Goal: Information Seeking & Learning: Check status

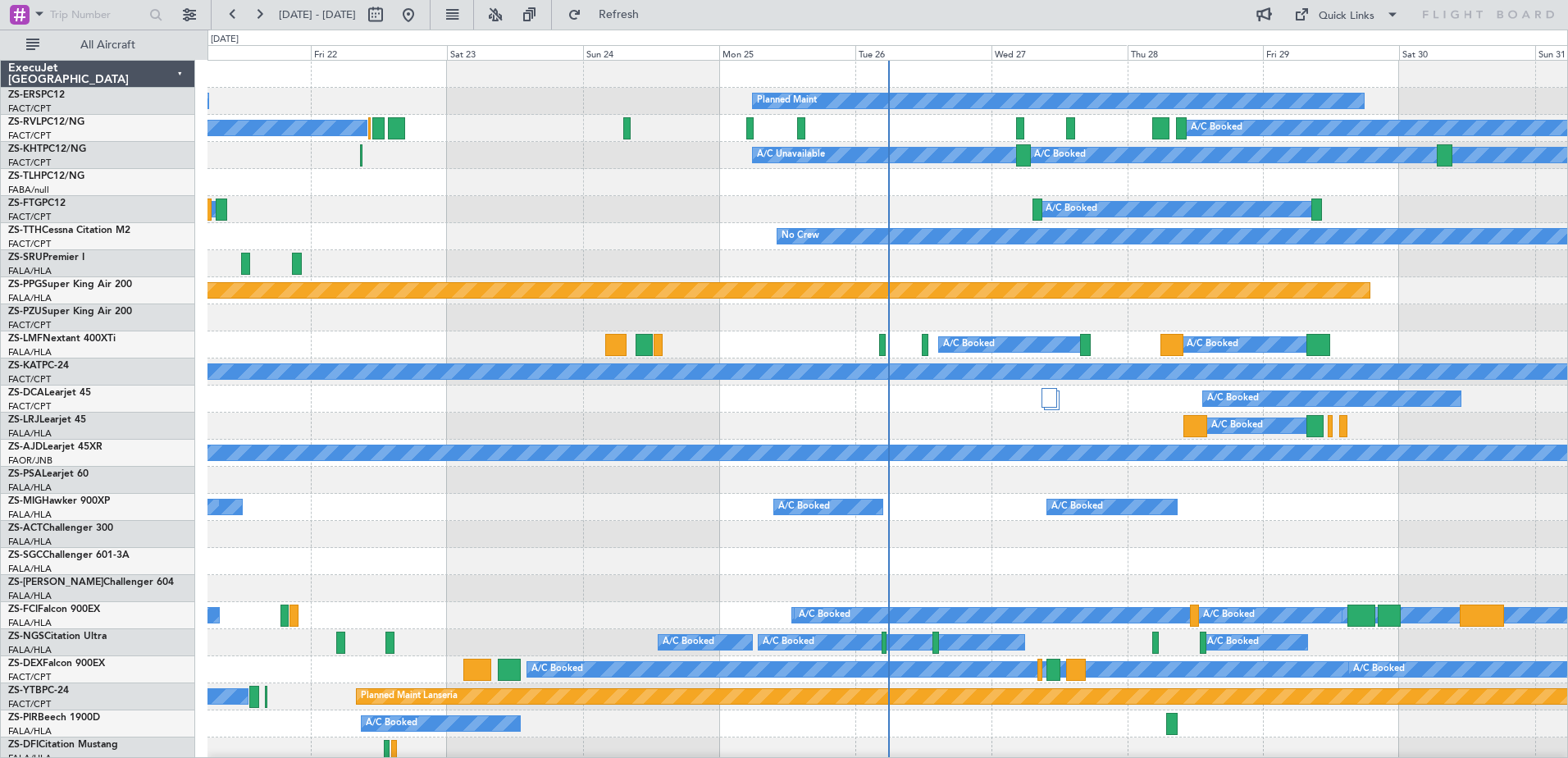
click at [38, 14] on span at bounding box center [39, 14] width 19 height 20
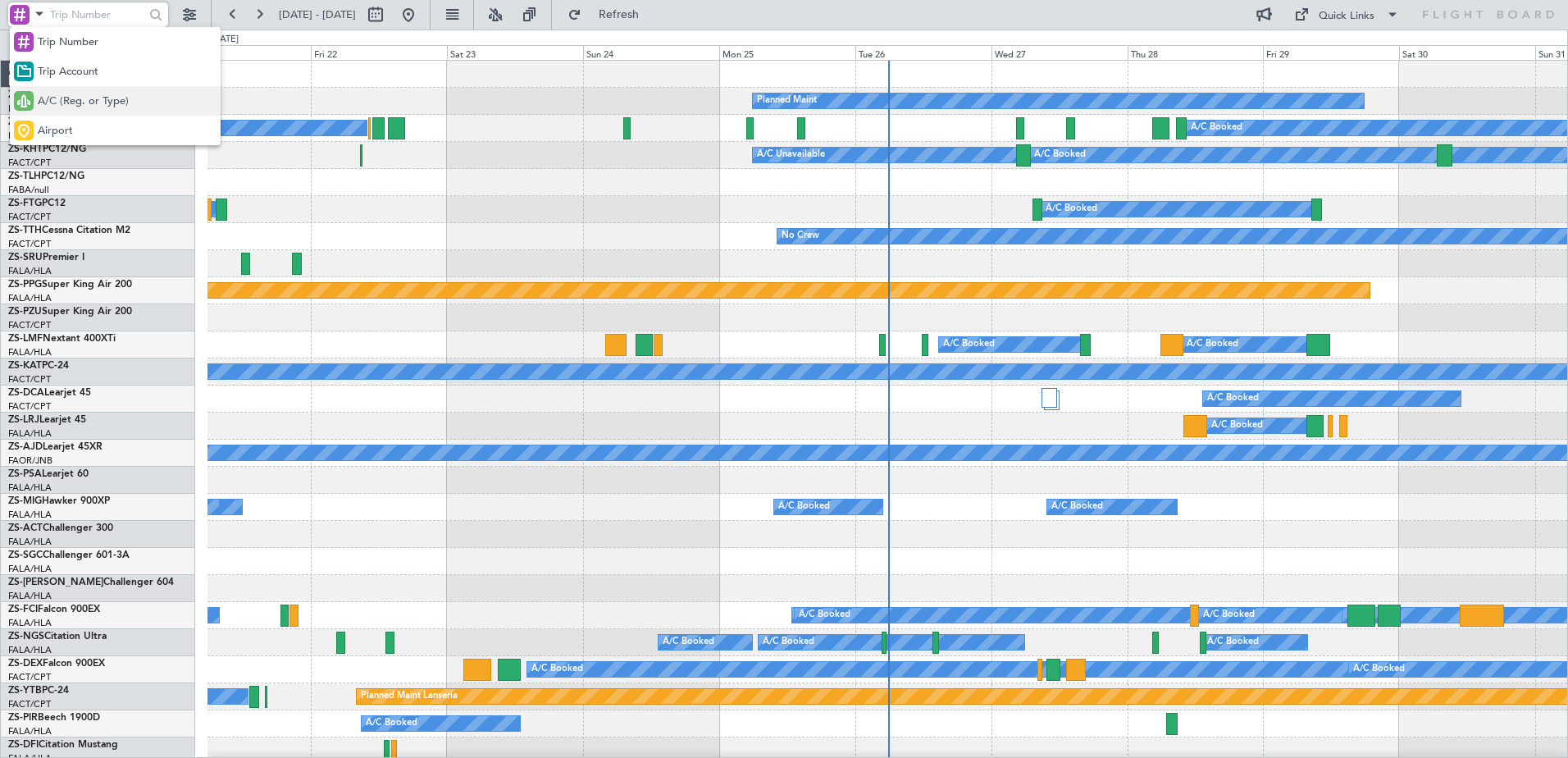
click at [49, 89] on div "A/C (Reg. or Type)" at bounding box center [115, 101] width 210 height 30
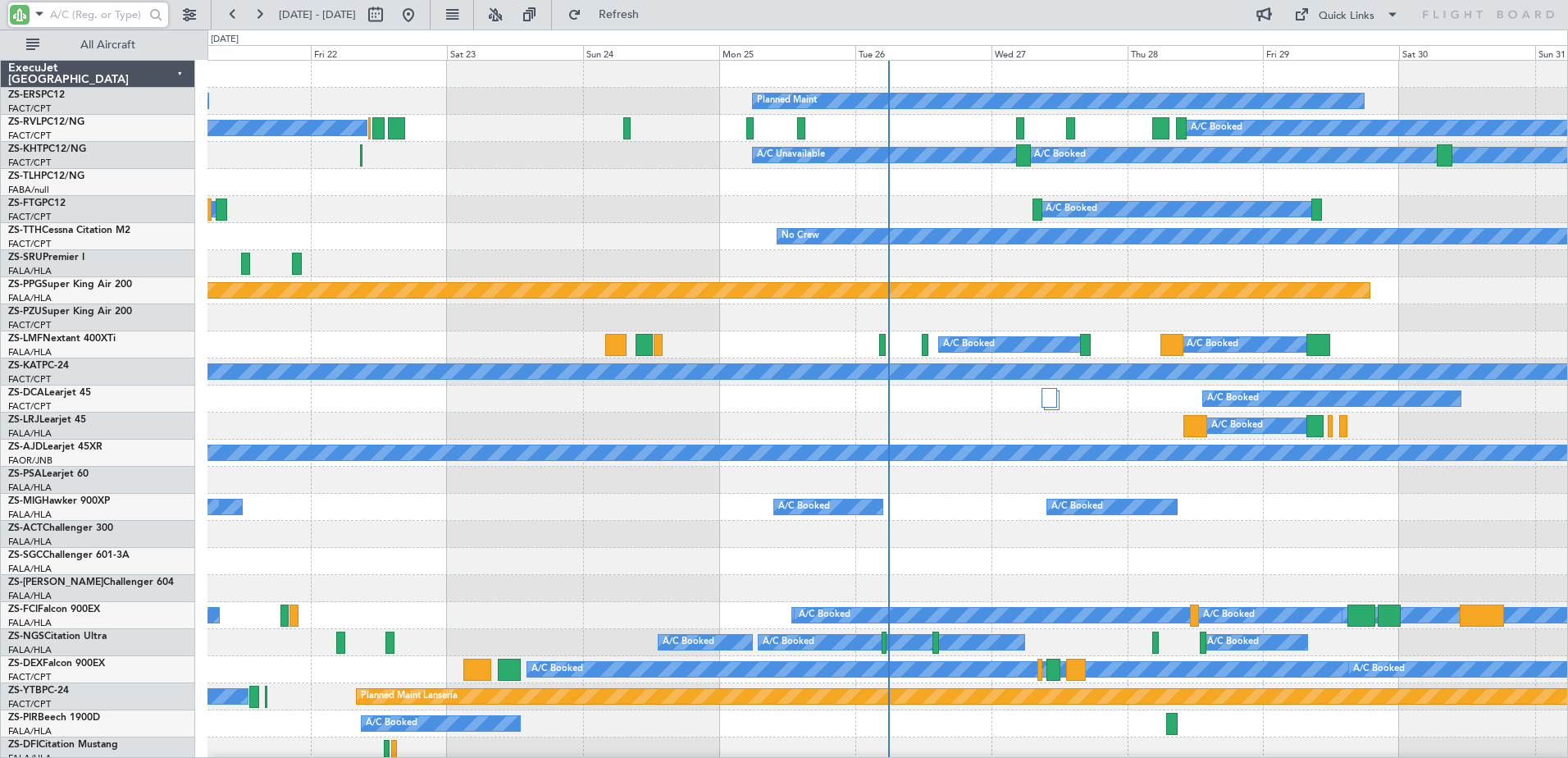
click at [68, 3] on input "text" at bounding box center [97, 15] width 95 height 25
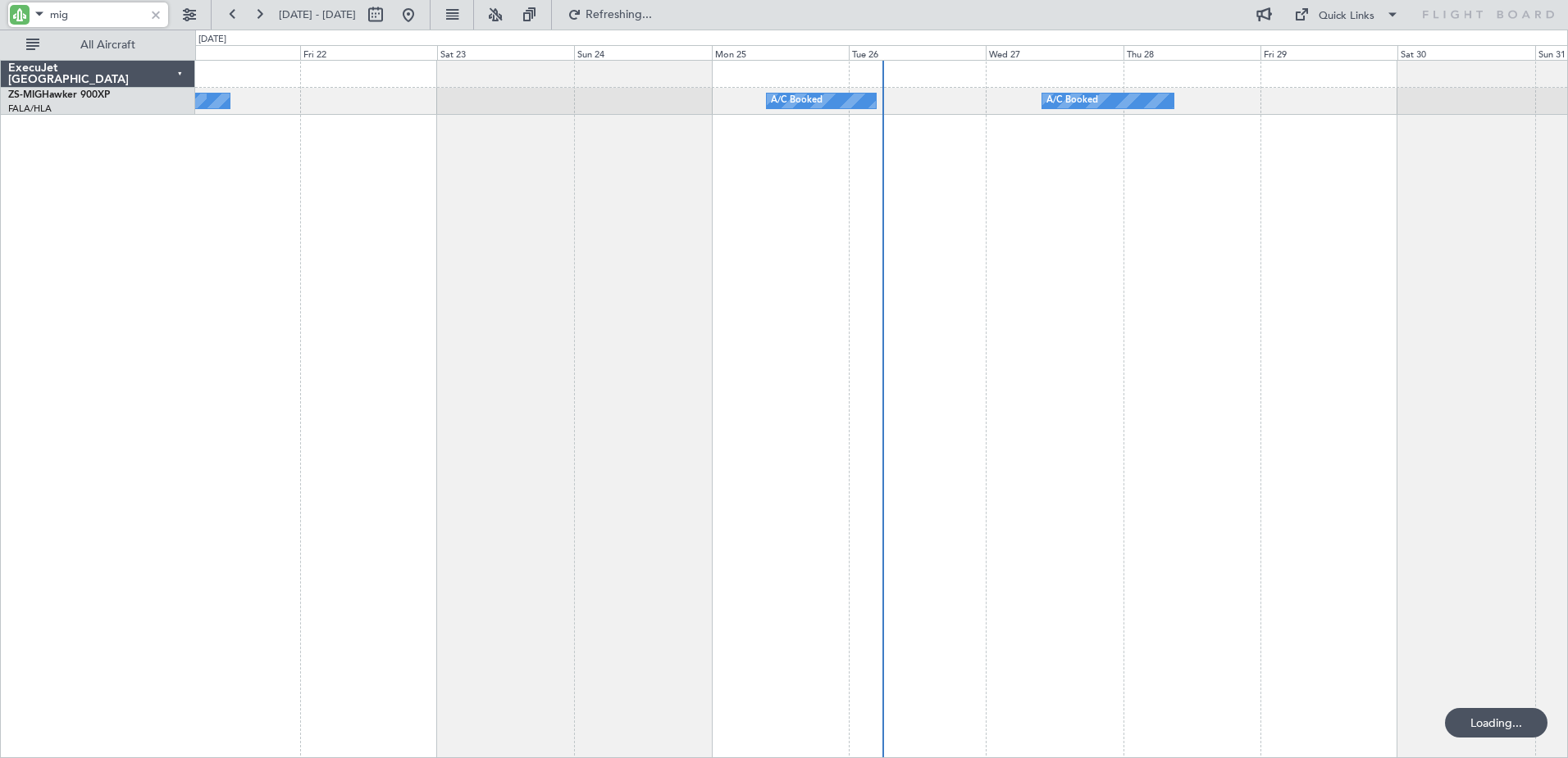
click at [57, 17] on input "mig" at bounding box center [97, 15] width 95 height 25
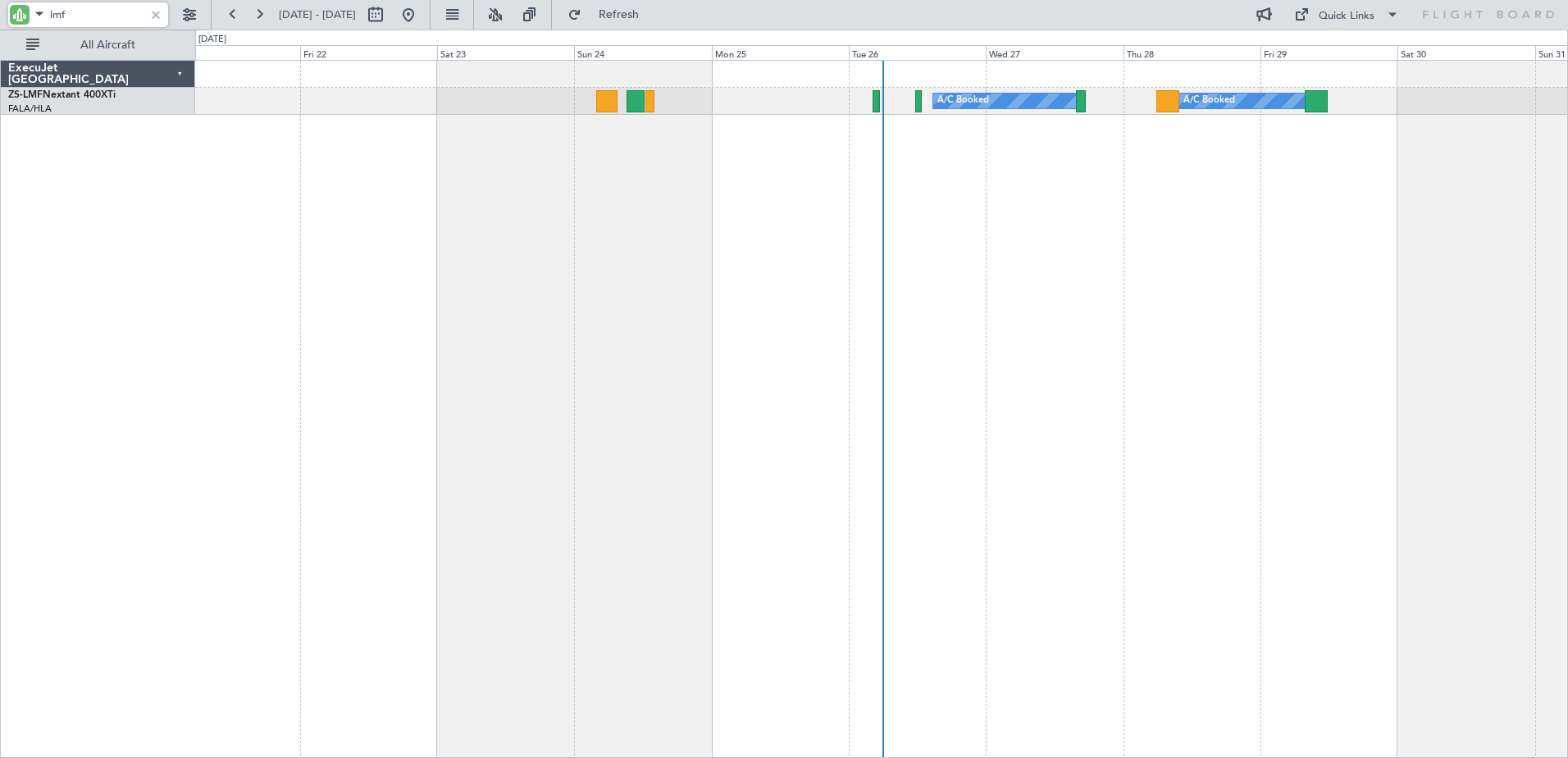
type input "lmf"
